Goal: Information Seeking & Learning: Learn about a topic

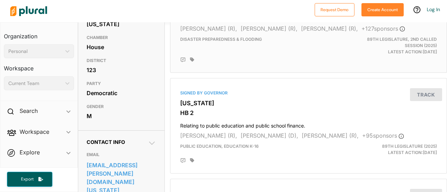
scroll to position [35, 0]
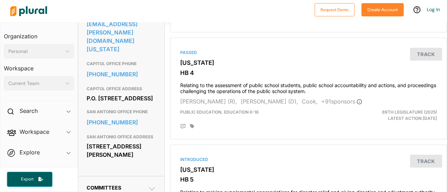
scroll to position [349, 0]
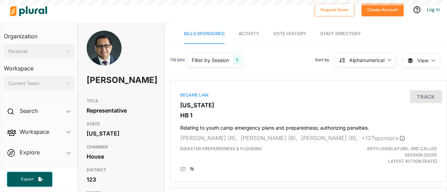
click at [245, 36] on span "Activity" at bounding box center [248, 33] width 21 height 5
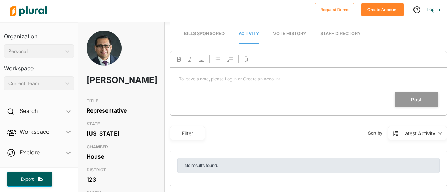
click at [246, 36] on span "Activity" at bounding box center [248, 33] width 21 height 5
click at [285, 37] on link "Vote History" at bounding box center [289, 34] width 33 height 20
